Goal: Task Accomplishment & Management: Manage account settings

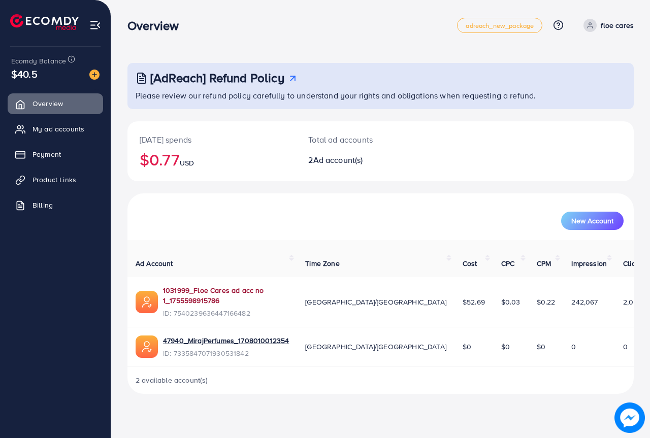
click at [256, 285] on link "1031999_Floe Cares ad acc no 1_1755598915786" at bounding box center [226, 295] width 126 height 21
click at [307, 219] on div "New Account" at bounding box center [381, 221] width 486 height 18
click at [61, 130] on span "My ad accounts" at bounding box center [61, 129] width 52 height 10
